Goal: Find specific page/section

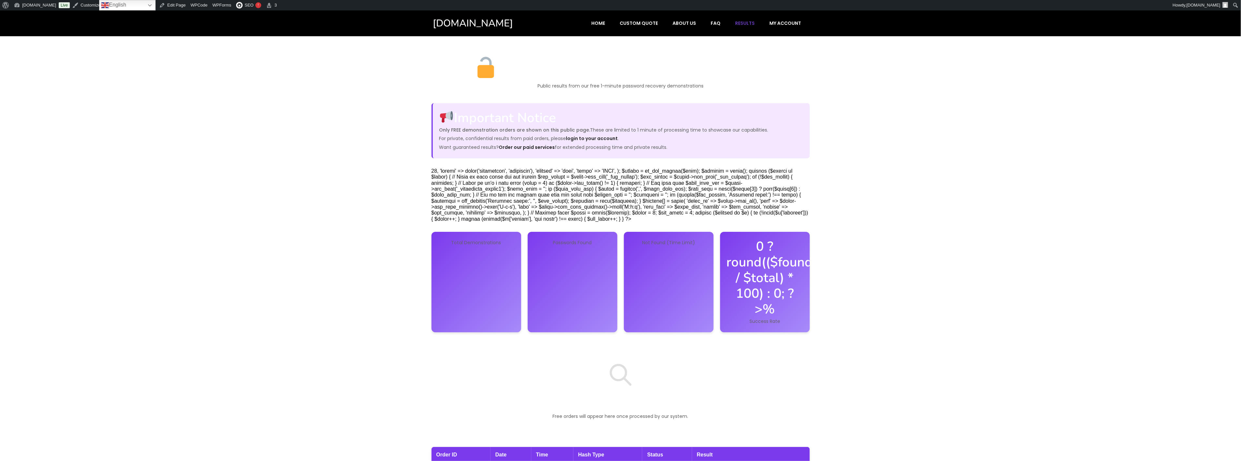
drag, startPoint x: 788, startPoint y: 212, endPoint x: 425, endPoint y: 173, distance: 365.8
click at [425, 173] on div "Free Demonstration Results Public results from our free 1-minute password recov…" at bounding box center [620, 275] width 391 height 453
